Goal: Obtain resource: Download file/media

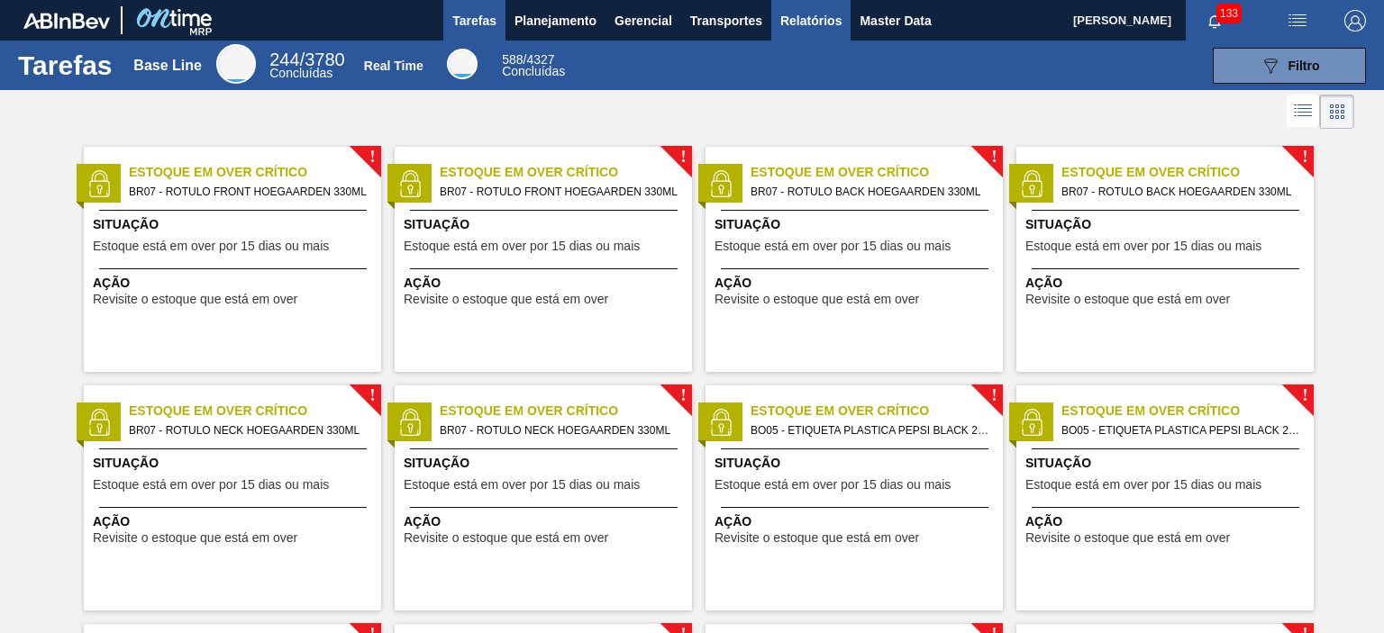
click at [836, 13] on span "Relatórios" at bounding box center [810, 21] width 61 height 22
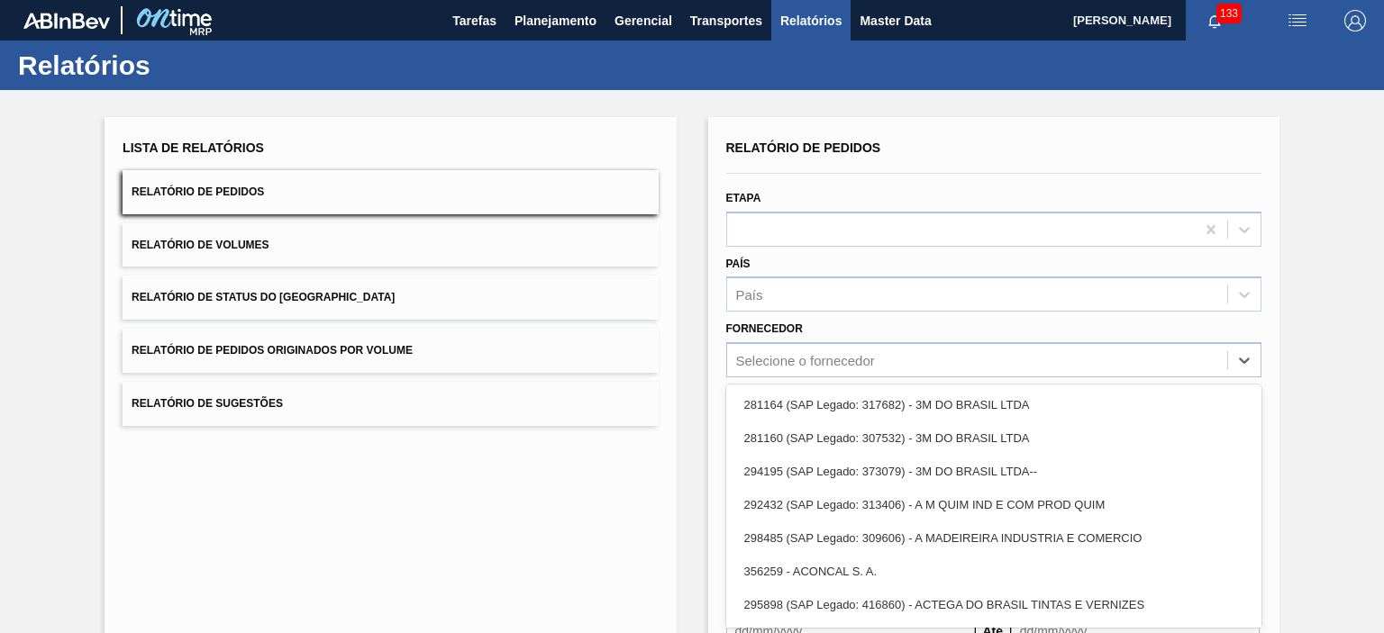
click at [815, 370] on div "option 281164 (SAP Legado: 317682) - 3M DO BRASIL LTDA focused, 1 of 101. 101 r…" at bounding box center [993, 359] width 535 height 35
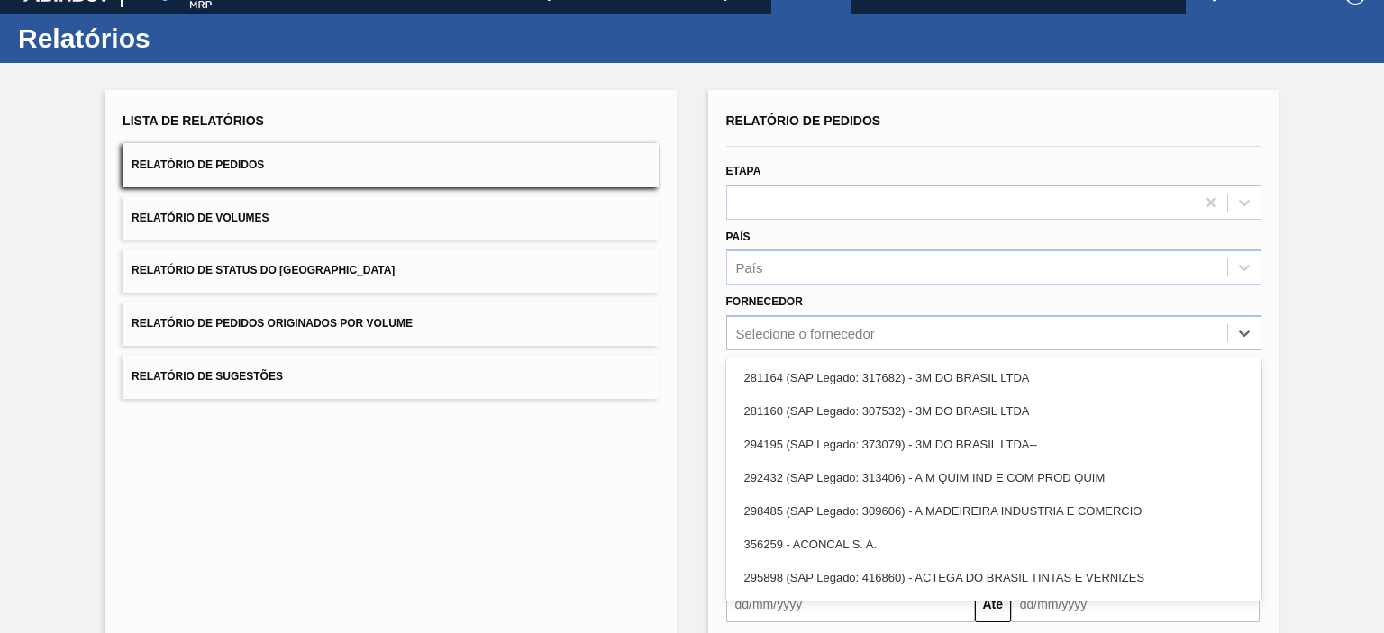
scroll to position [27, 0]
type input "brv4"
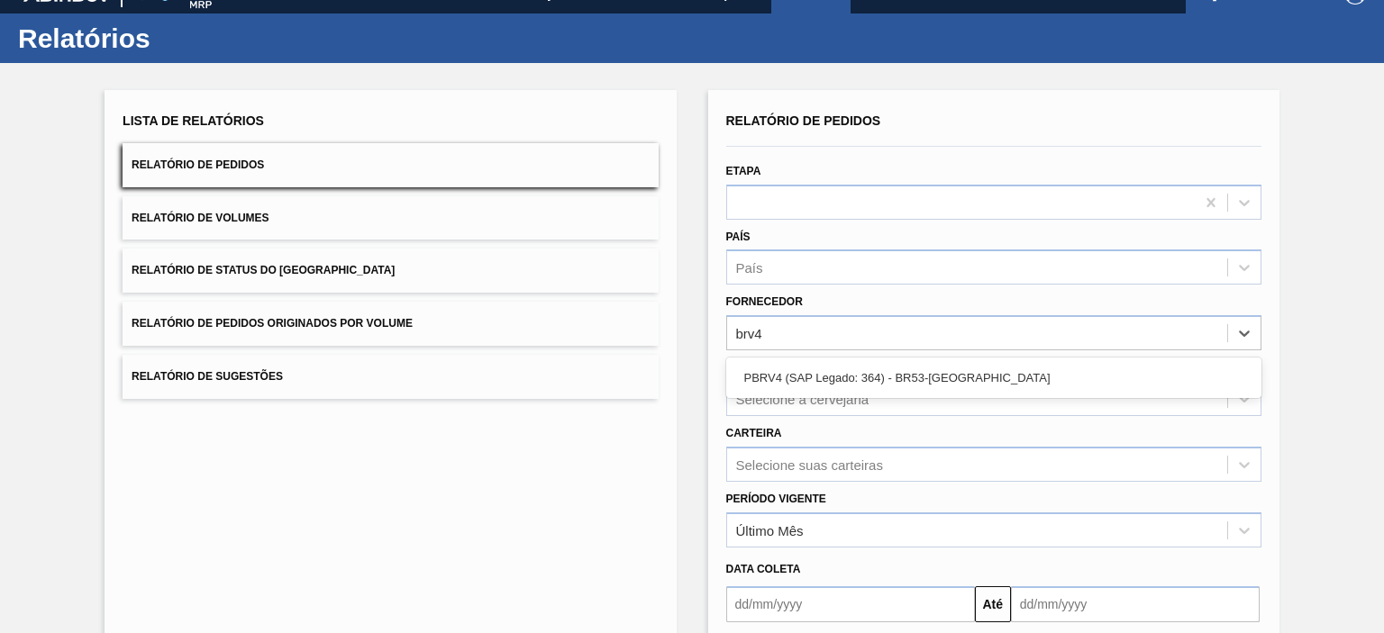
click at [815, 370] on div "PBRV4 (SAP Legado: 364) - BR53-[GEOGRAPHIC_DATA]" at bounding box center [993, 377] width 535 height 33
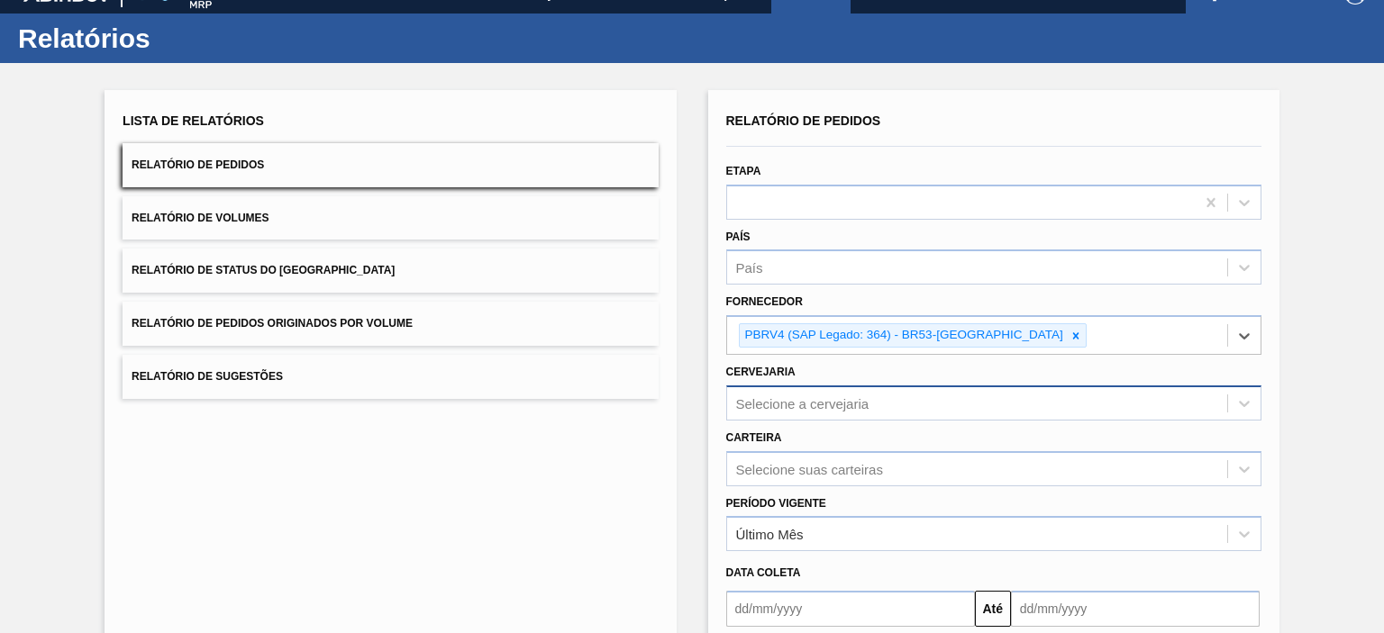
scroll to position [117, 0]
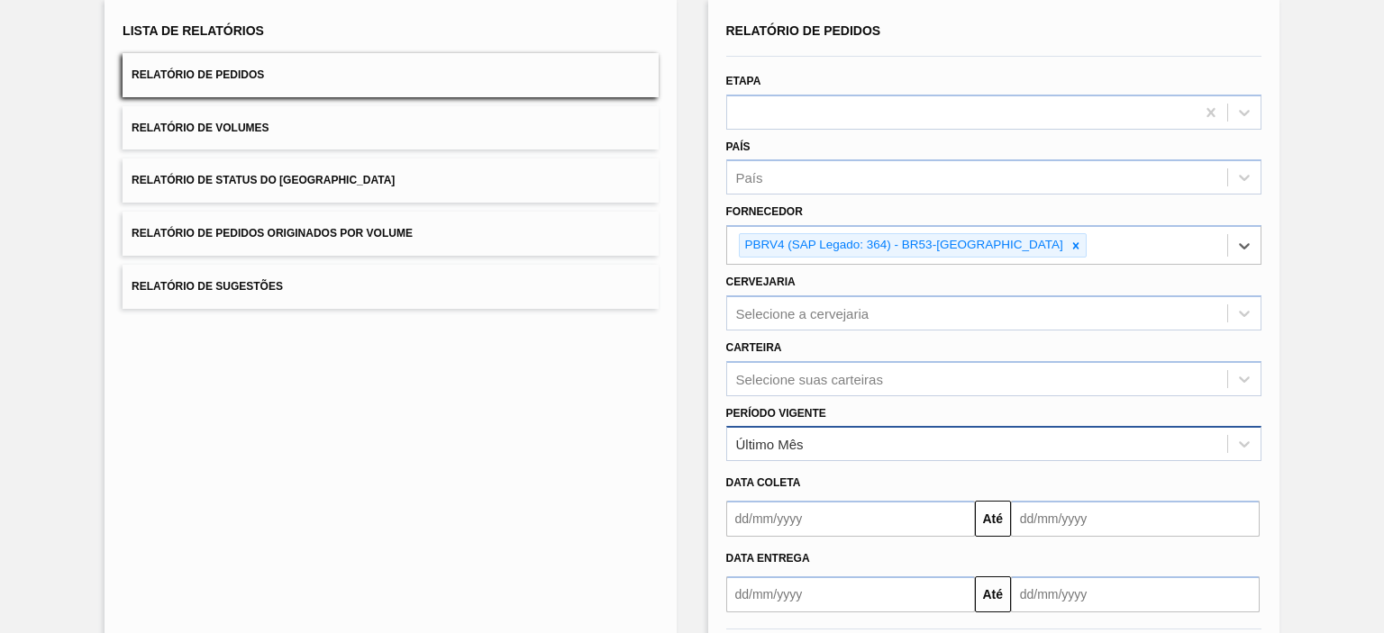
click at [822, 442] on div "Último Mês" at bounding box center [977, 445] width 500 height 26
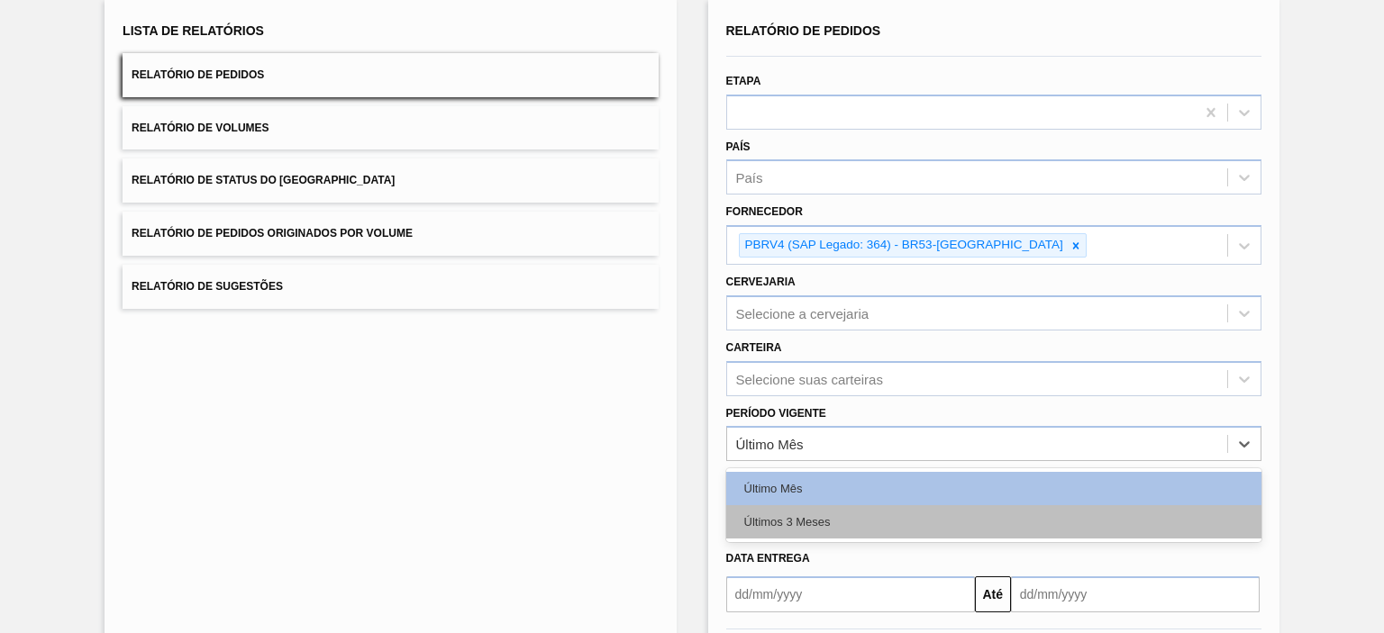
click at [806, 518] on div "Últimos 3 Meses" at bounding box center [993, 522] width 535 height 33
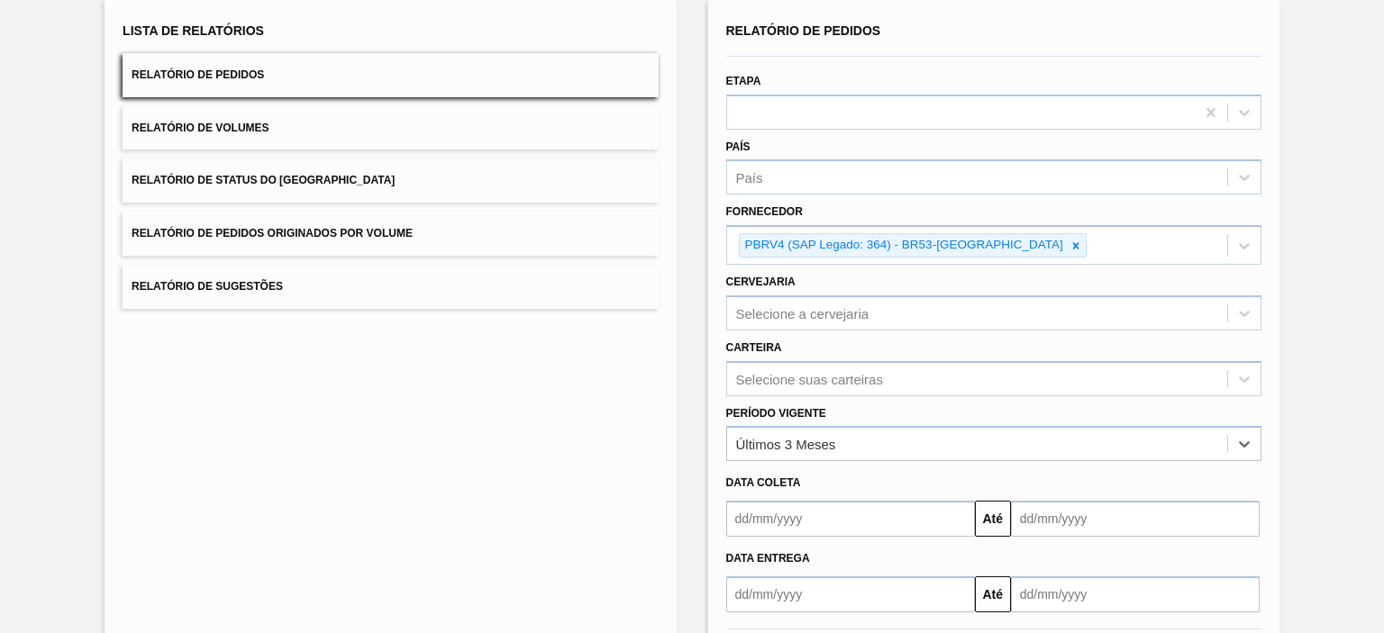
scroll to position [202, 0]
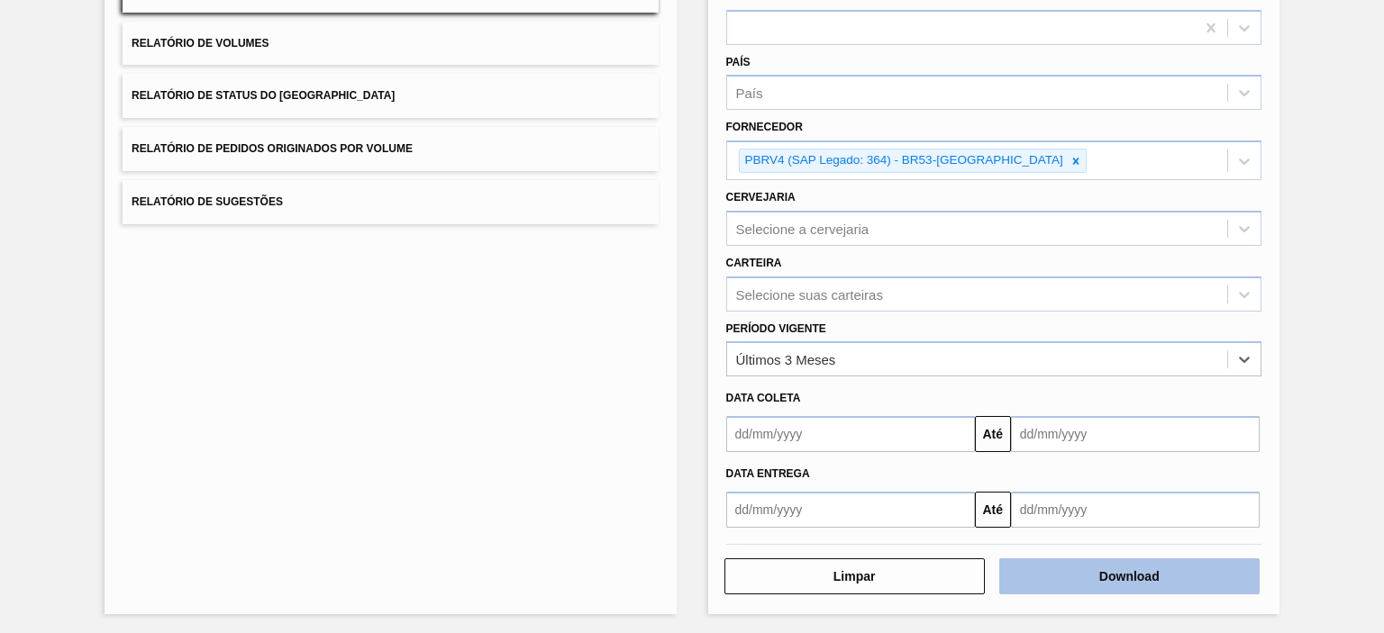
click at [1139, 567] on button "Download" at bounding box center [1129, 577] width 260 height 36
